Goal: Transaction & Acquisition: Purchase product/service

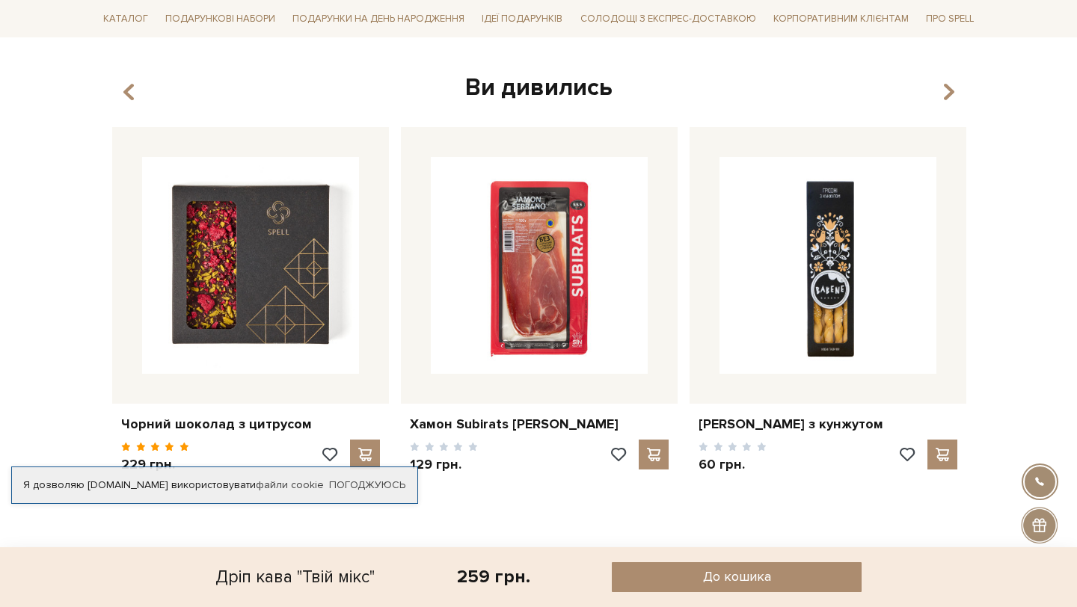
scroll to position [897, 0]
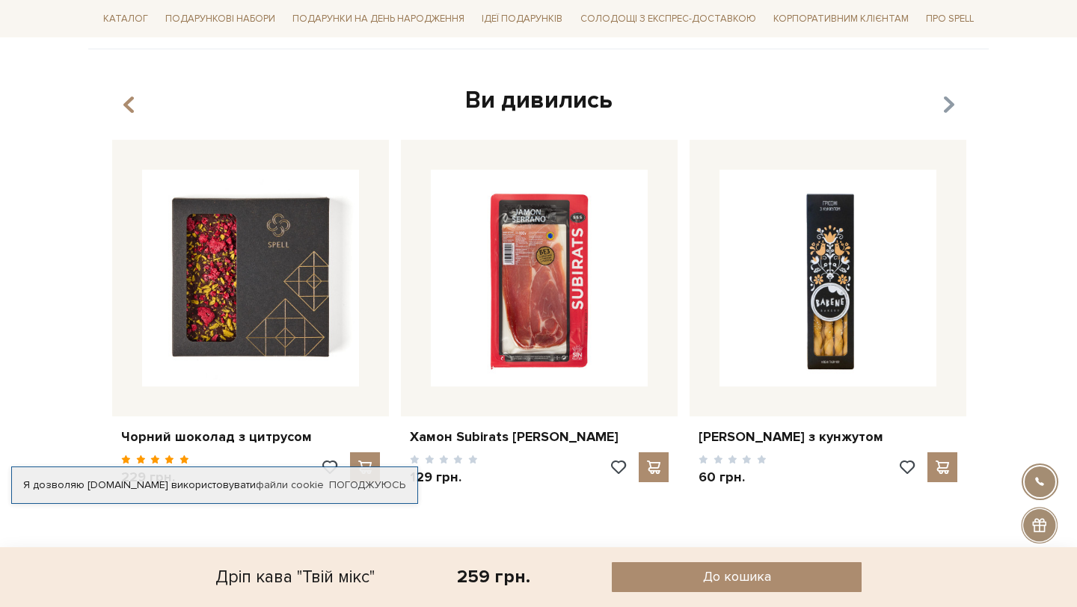
click at [950, 113] on icon "button" at bounding box center [949, 105] width 13 height 25
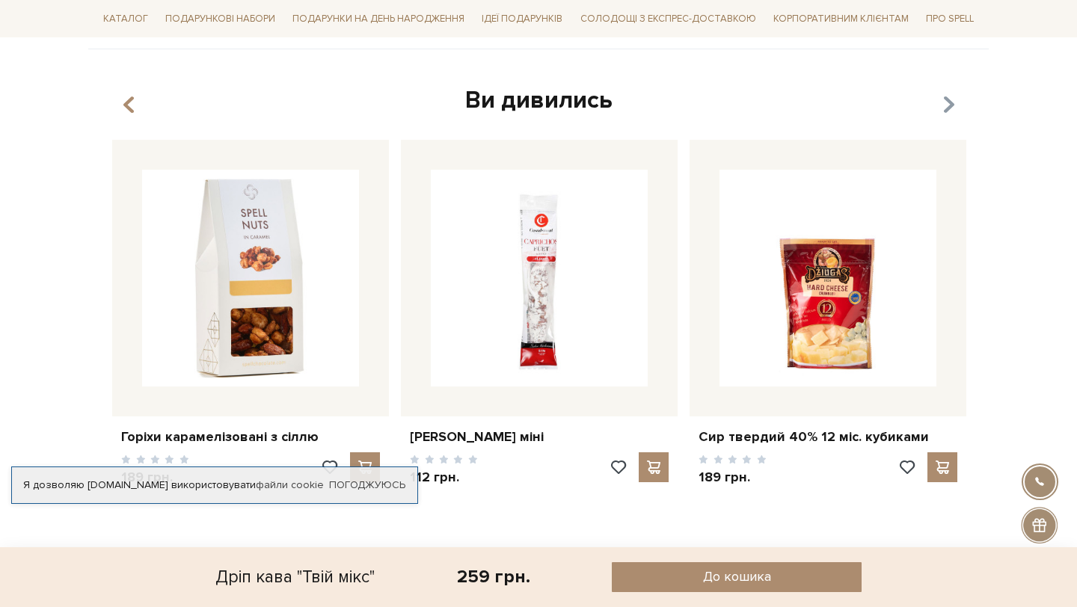
click at [950, 113] on icon "button" at bounding box center [949, 105] width 13 height 25
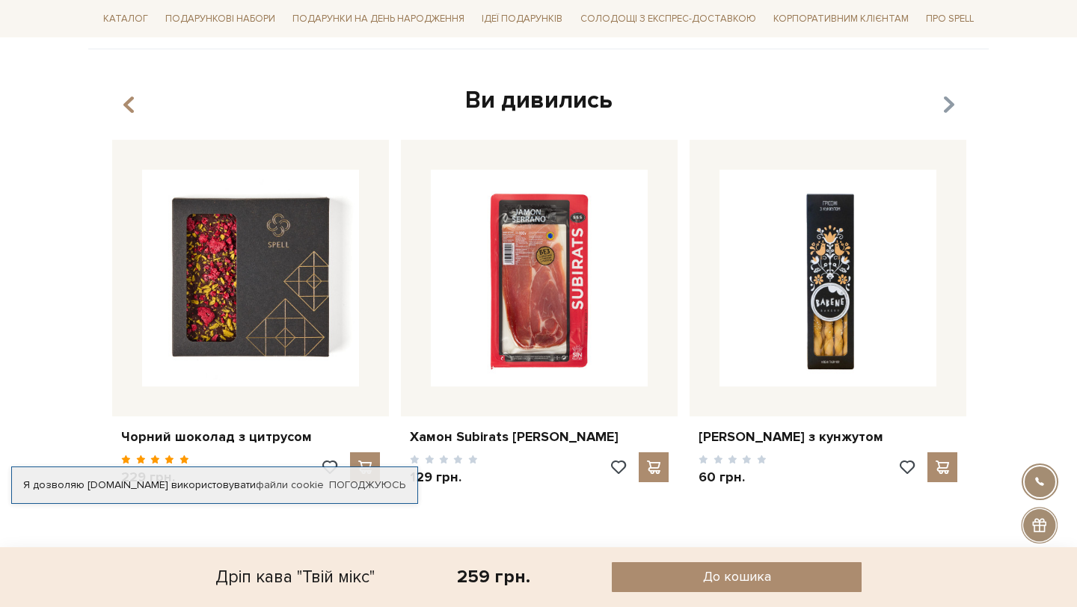
click at [950, 113] on icon "button" at bounding box center [949, 105] width 13 height 25
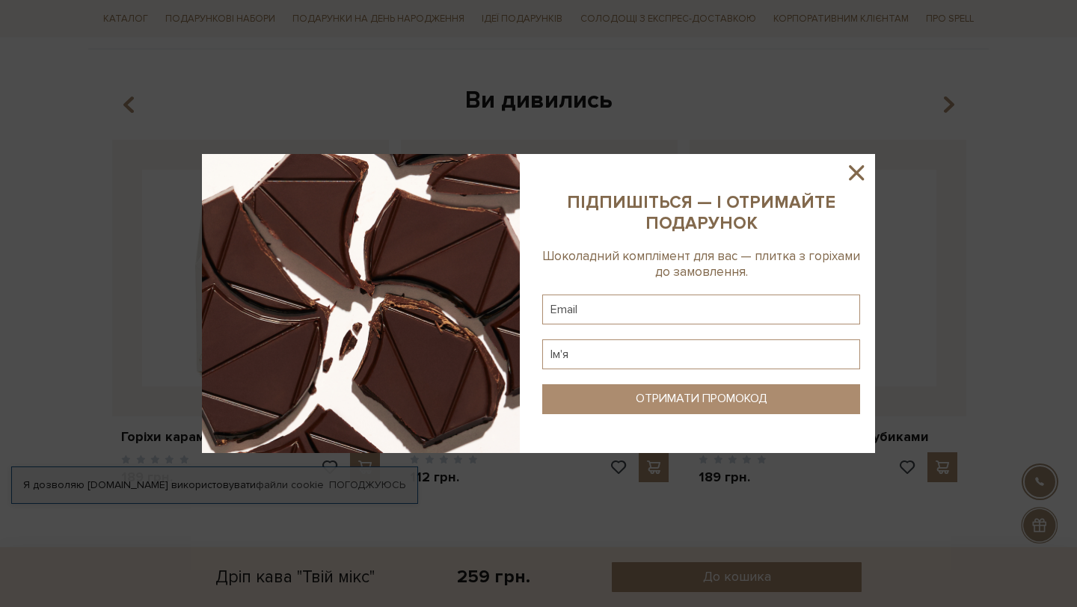
click at [845, 174] on icon at bounding box center [856, 172] width 25 height 25
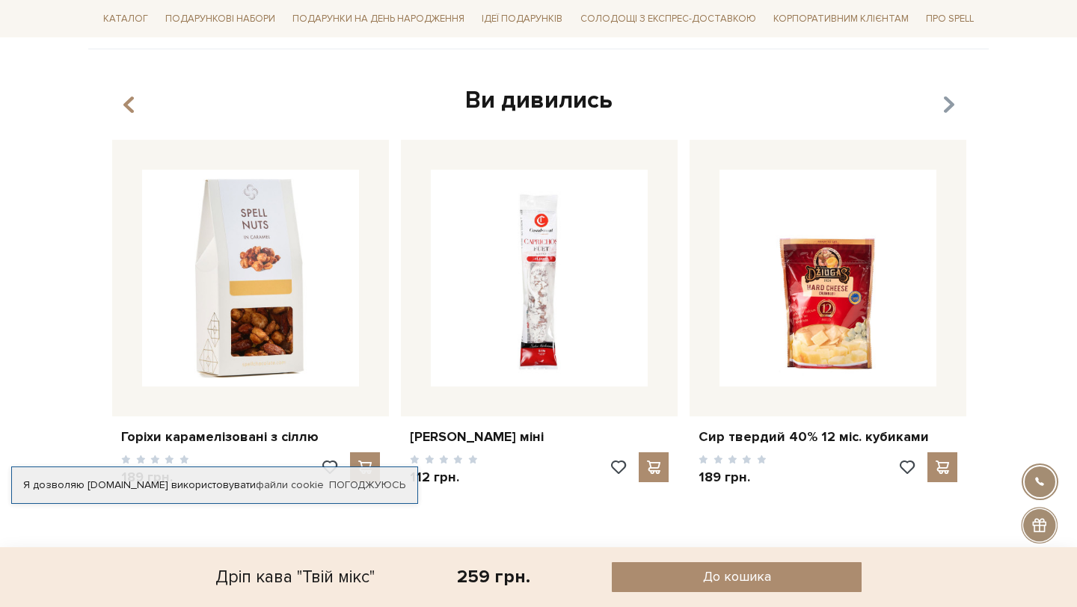
click at [952, 102] on icon "button" at bounding box center [949, 105] width 13 height 25
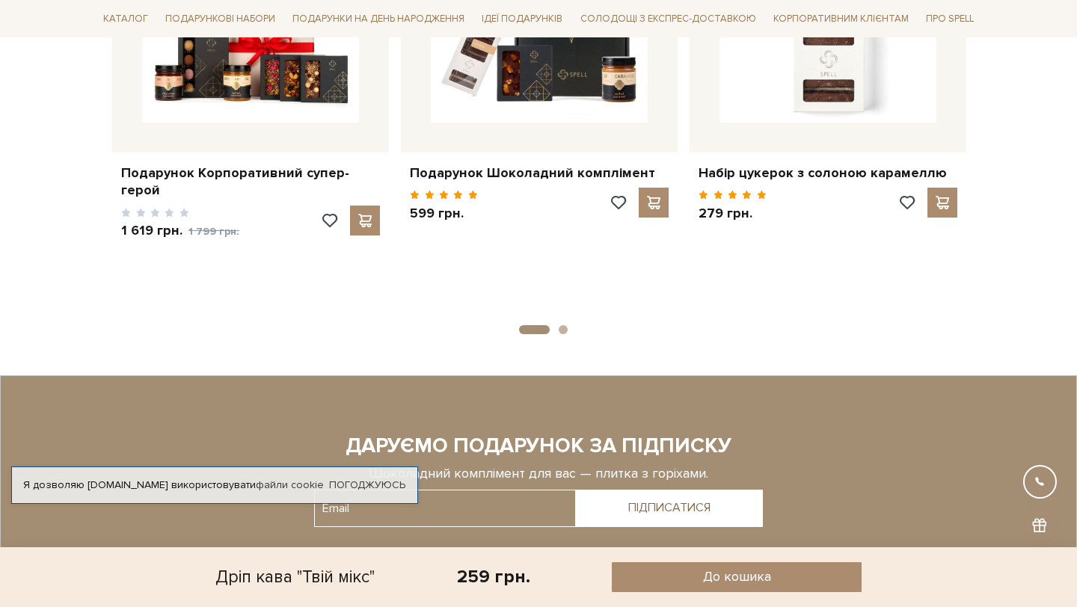
scroll to position [1932, 0]
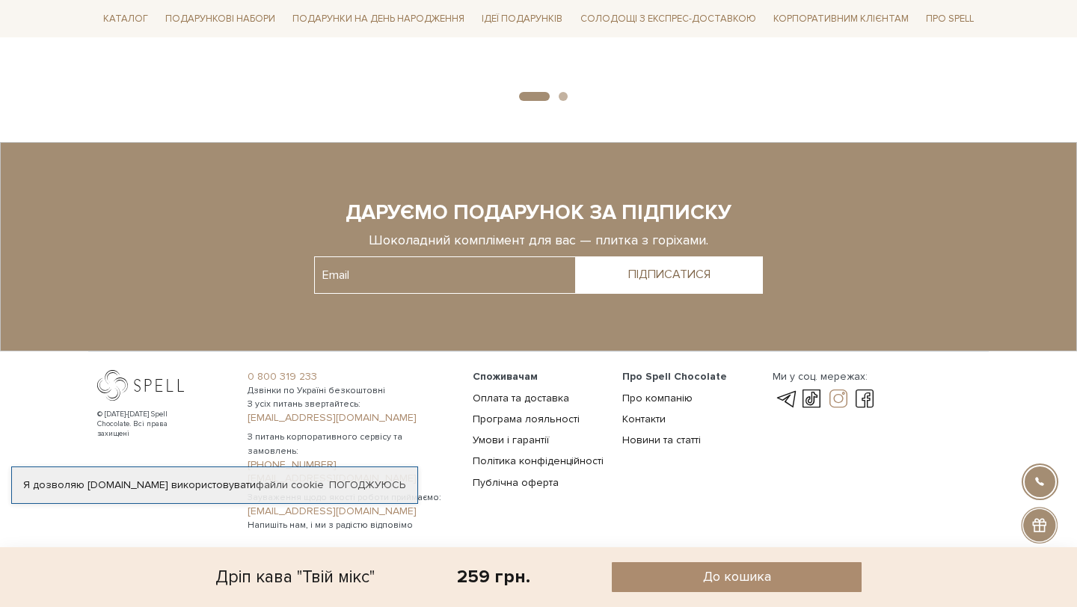
click at [846, 398] on link at bounding box center [838, 399] width 25 height 18
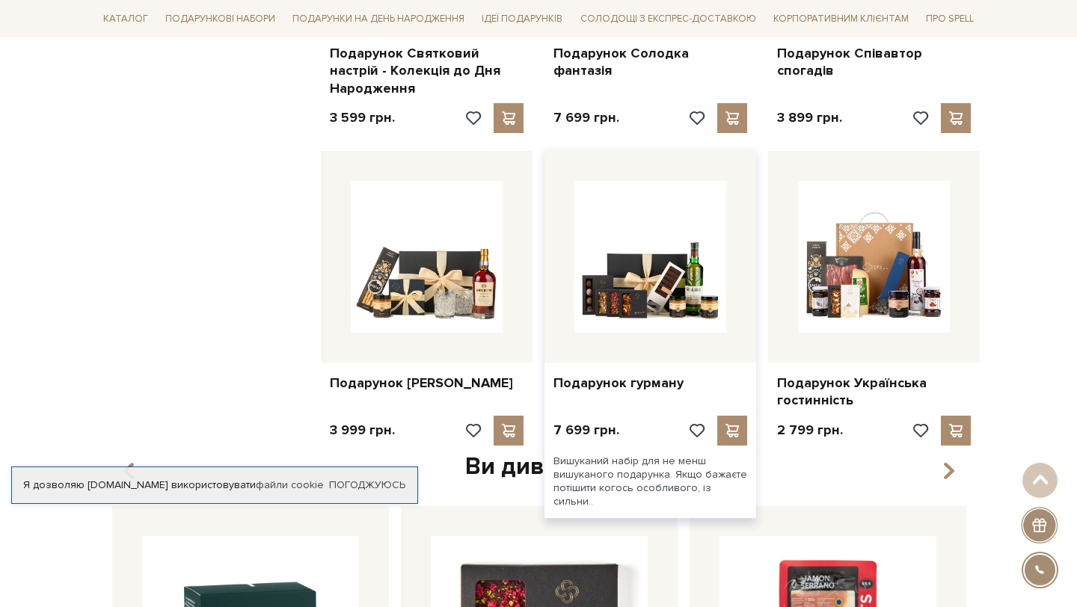
scroll to position [1468, 0]
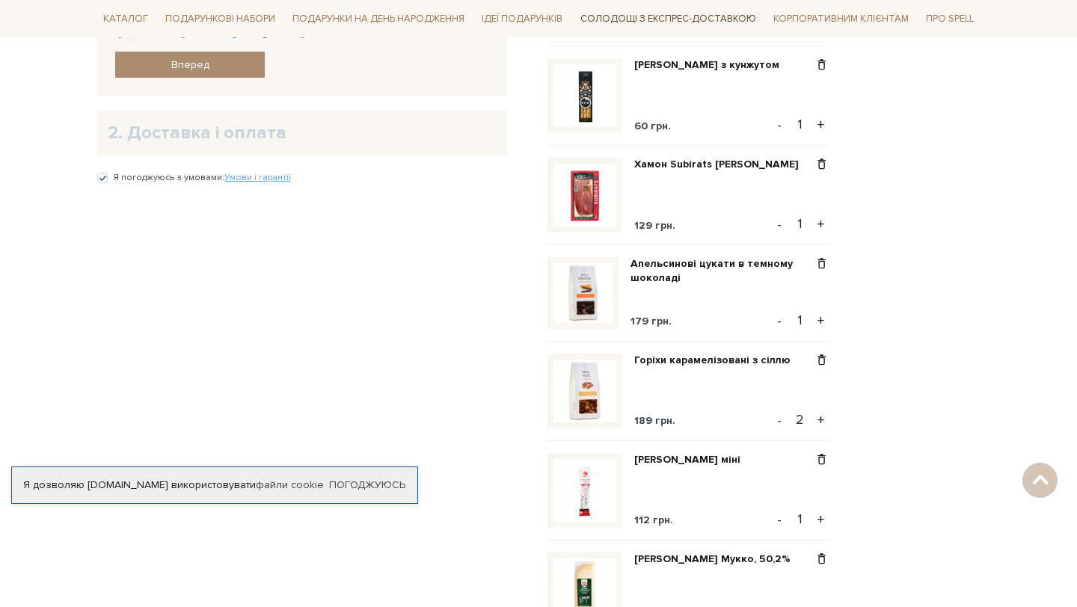
scroll to position [798, 0]
